Goal: Information Seeking & Learning: Learn about a topic

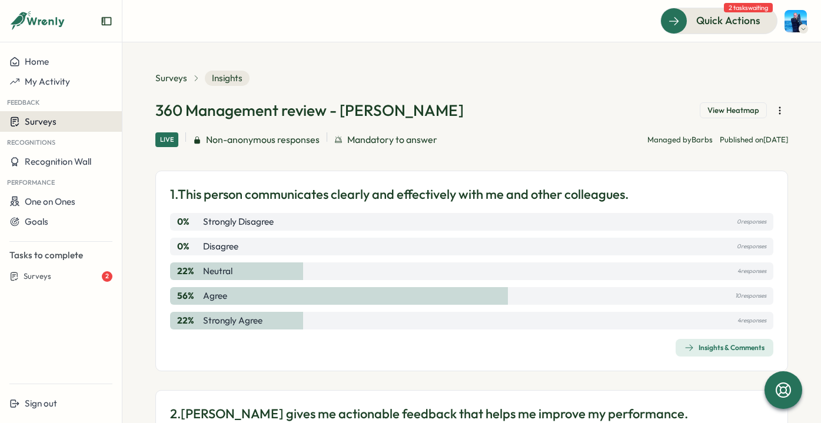
click at [60, 121] on div "Surveys" at bounding box center [60, 121] width 103 height 11
click at [142, 120] on div "Insights" at bounding box center [140, 121] width 31 height 13
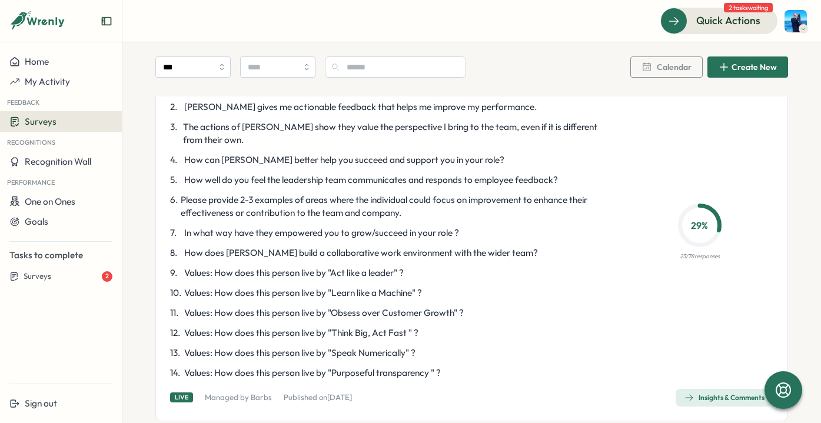
scroll to position [3283, 0]
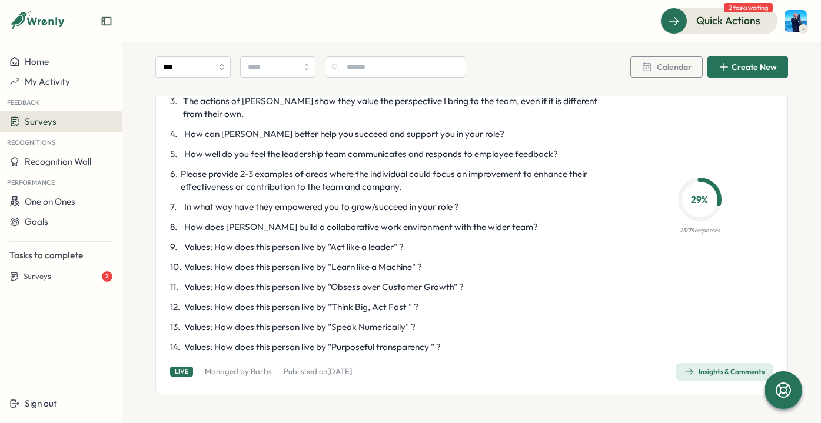
click at [678, 365] on button "Insights & Comments" at bounding box center [725, 372] width 98 height 18
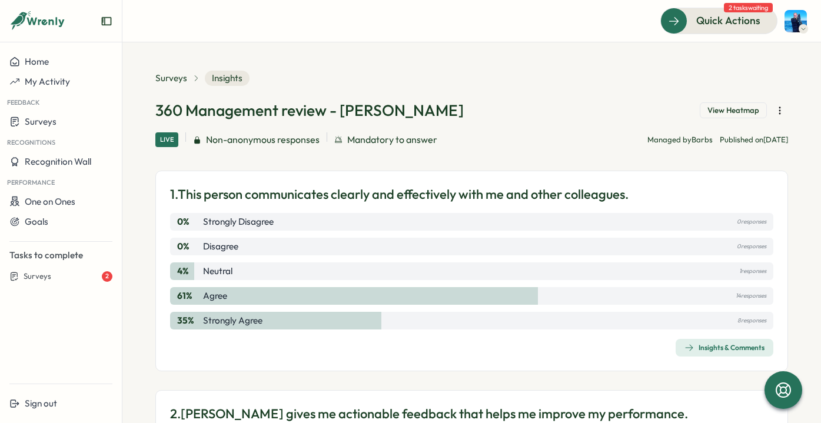
click at [699, 343] on span "Insights & Comments" at bounding box center [725, 348] width 80 height 16
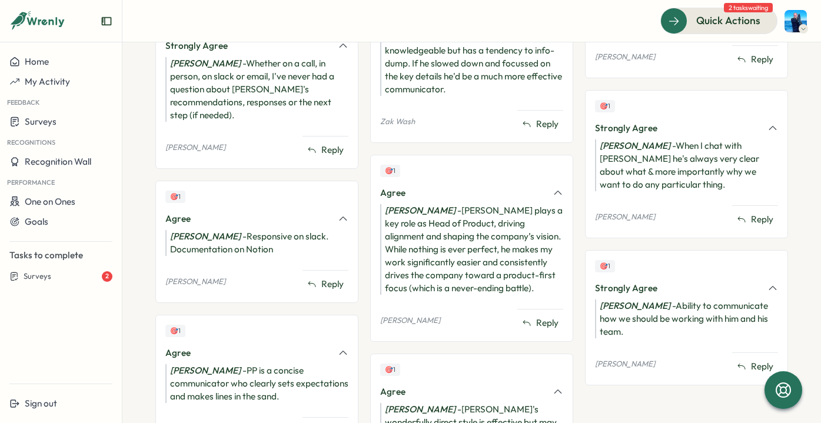
scroll to position [756, 0]
